Goal: Task Accomplishment & Management: Manage account settings

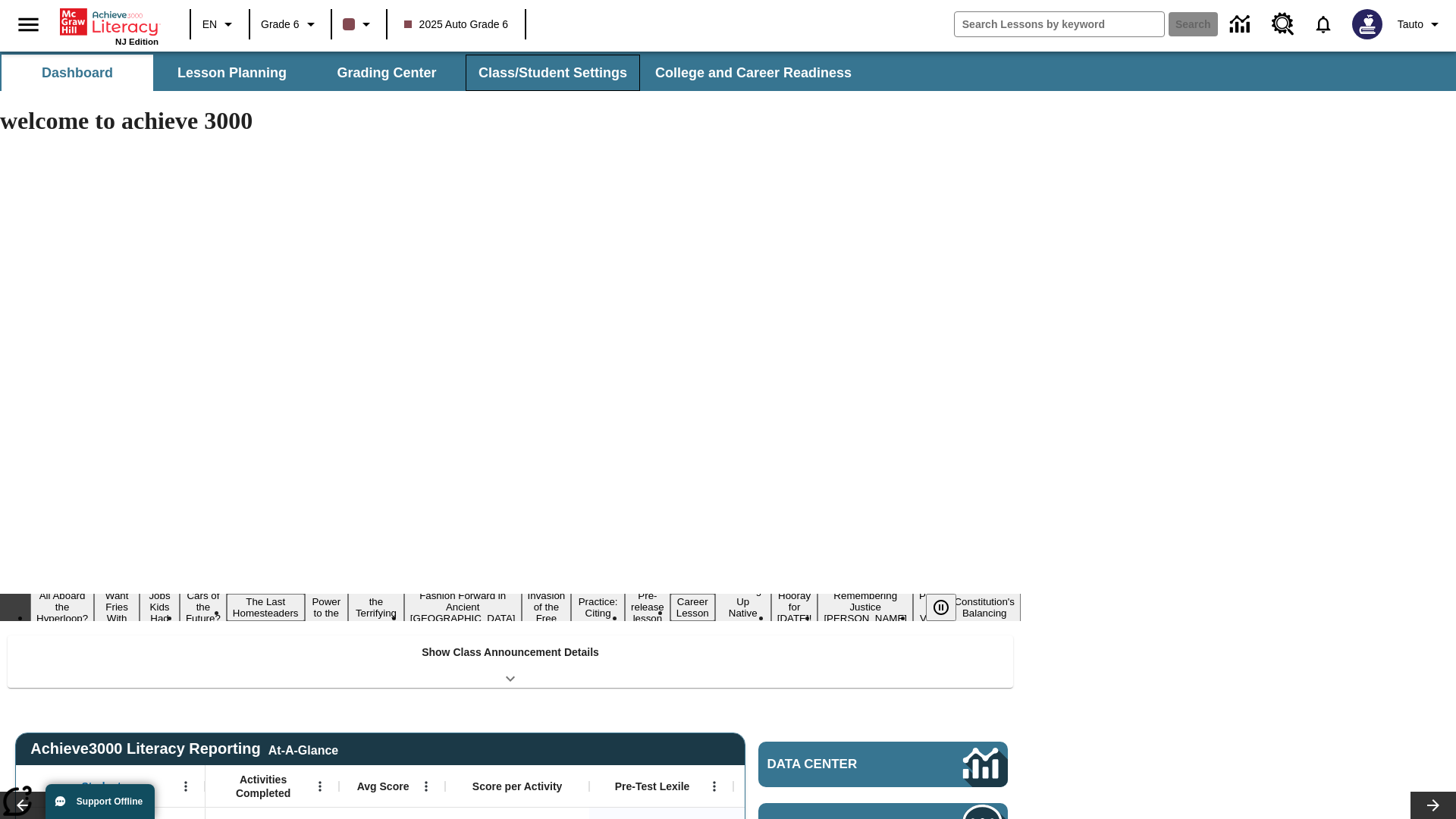
click at [550, 73] on button "Class/Student Settings" at bounding box center [553, 73] width 175 height 37
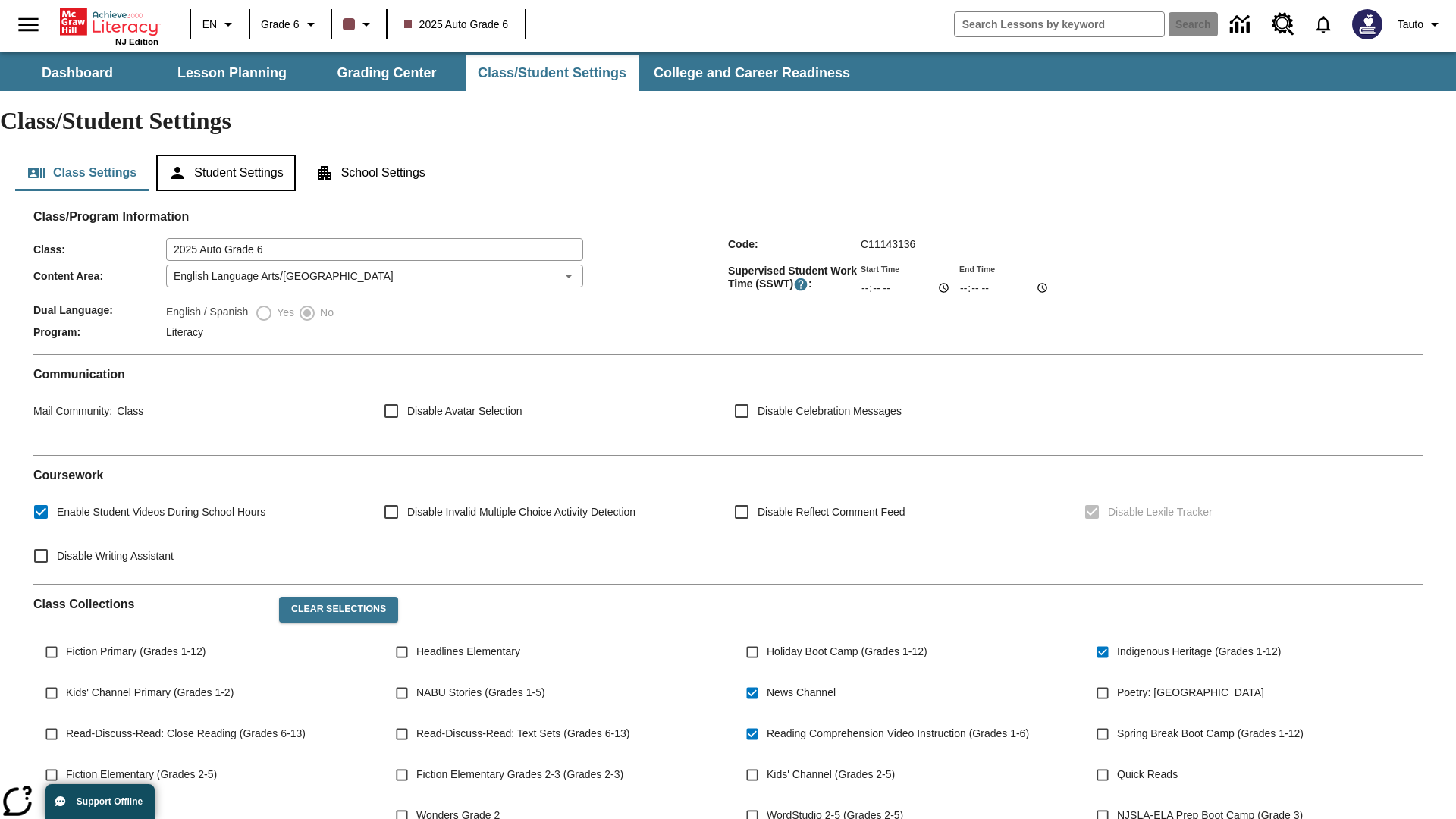
click at [228, 155] on button "Student Settings" at bounding box center [225, 173] width 139 height 37
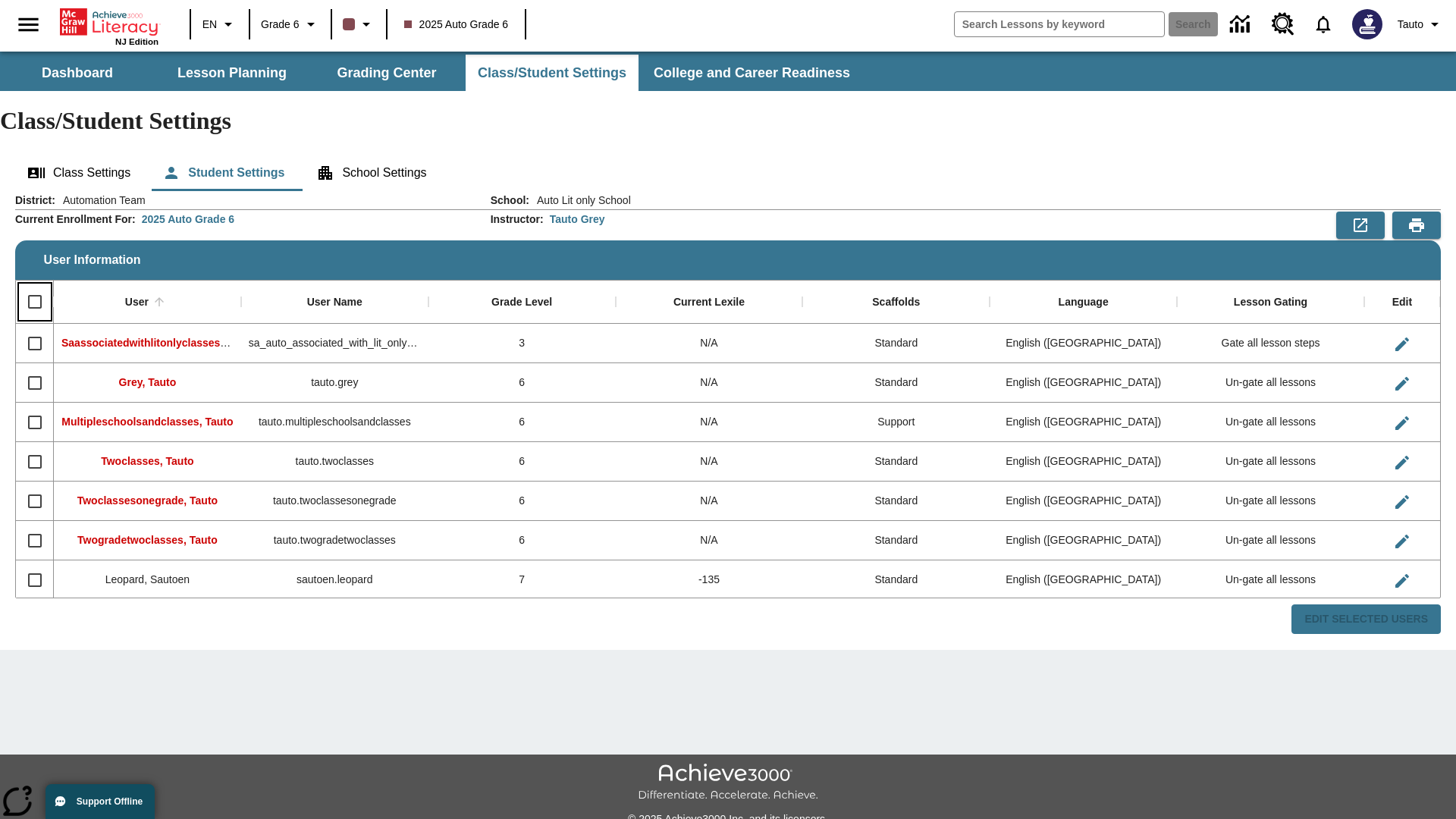
click at [34, 286] on input "Select all rows" at bounding box center [35, 302] width 32 height 32
checkbox input "true"
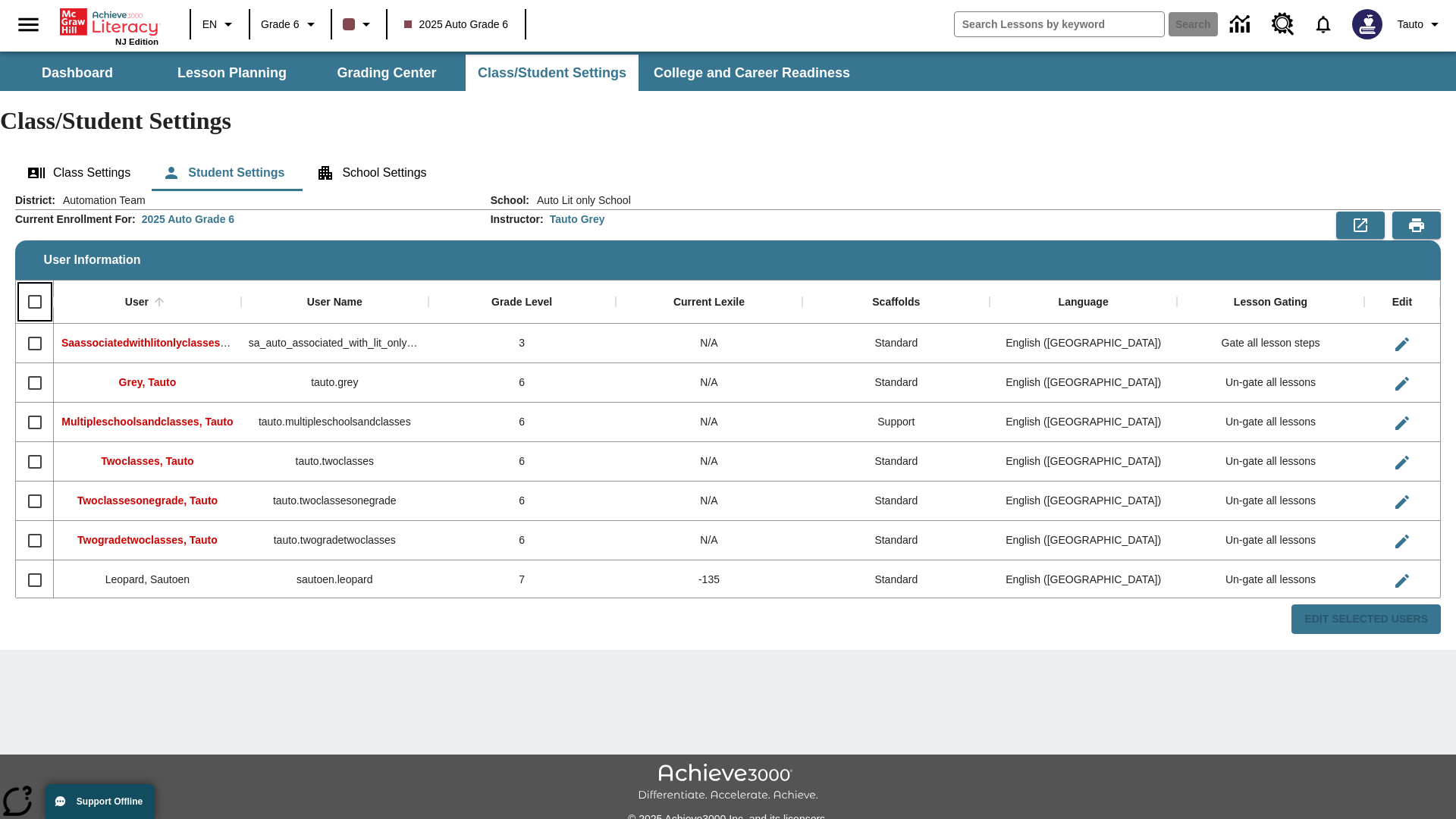
checkbox input "true"
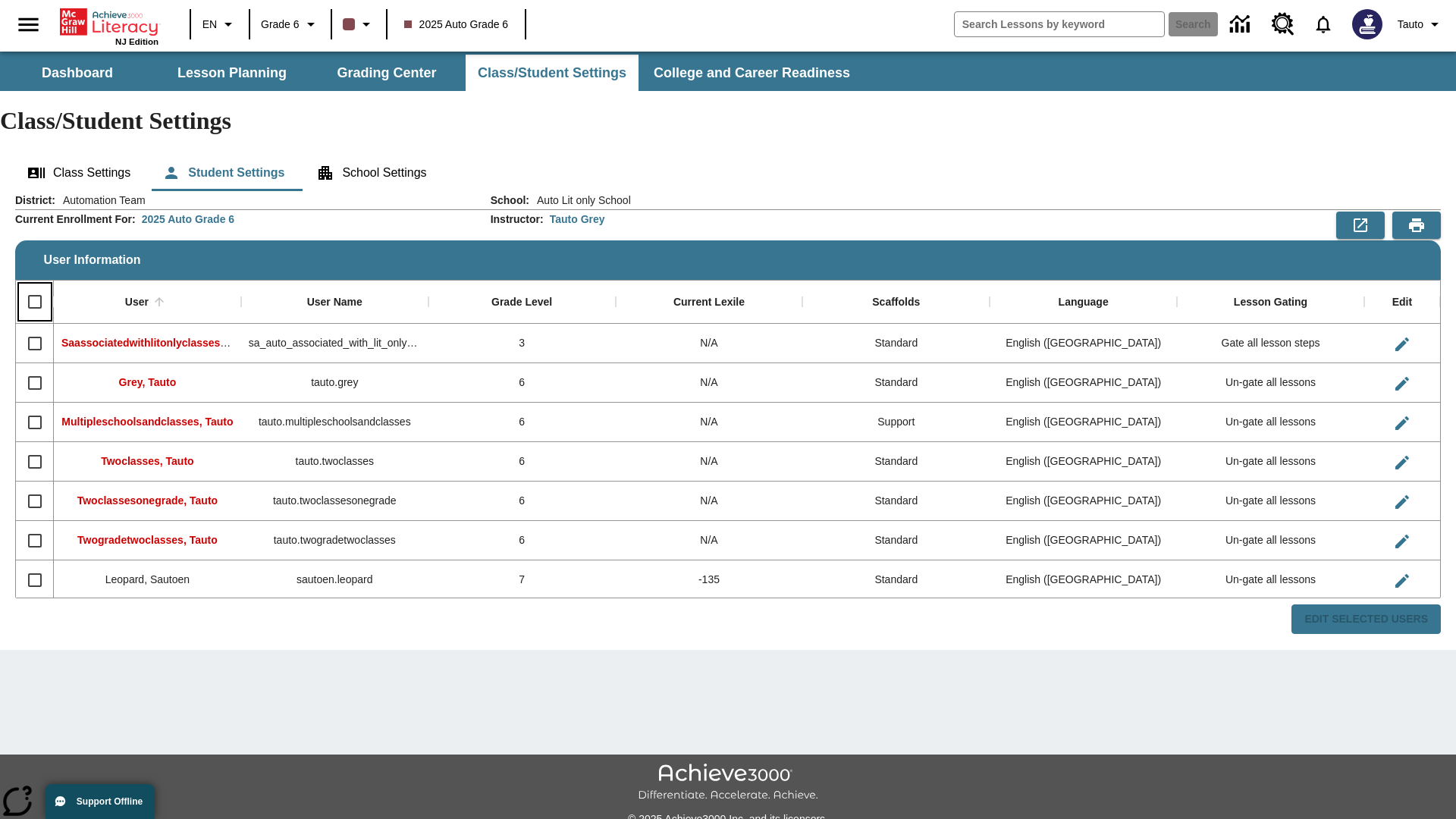
checkbox input "true"
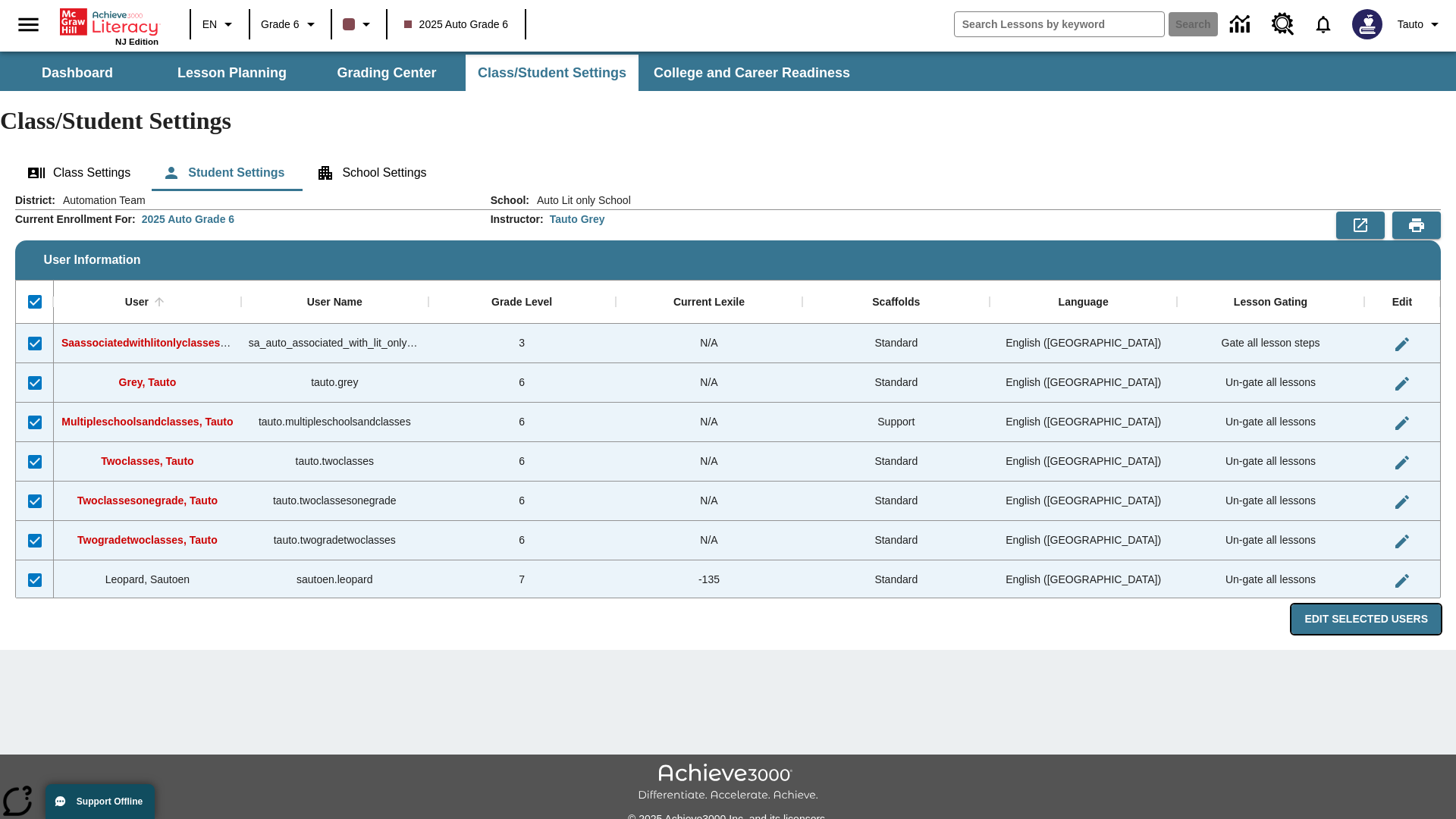
click at [1371, 605] on button "Edit Selected Users" at bounding box center [1366, 619] width 149 height 29
